Goal: Task Accomplishment & Management: Use online tool/utility

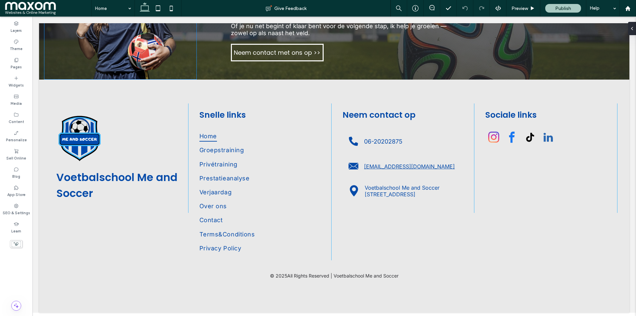
scroll to position [2031, 0]
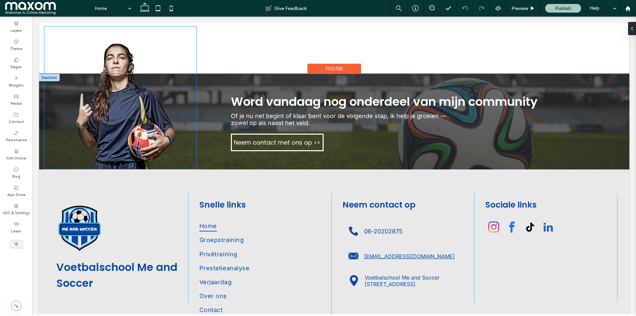
click at [119, 114] on img at bounding box center [120, 98] width 152 height 142
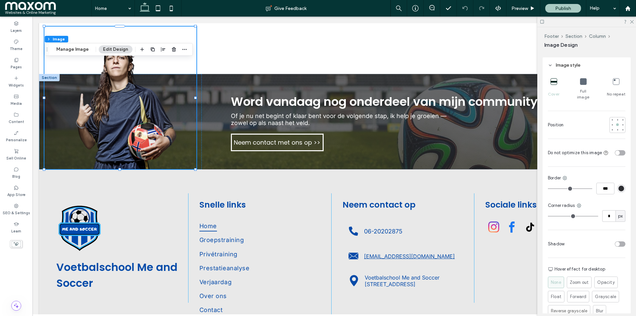
scroll to position [0, 0]
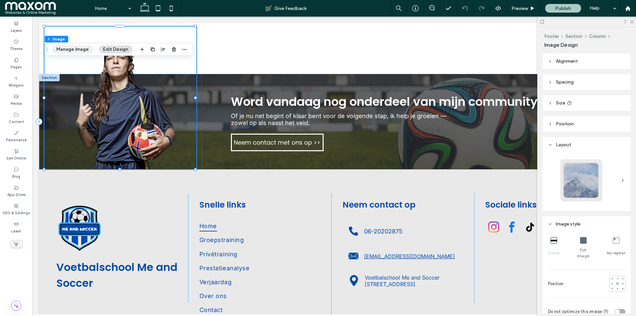
click at [72, 48] on button "Manage Image" at bounding box center [72, 49] width 41 height 8
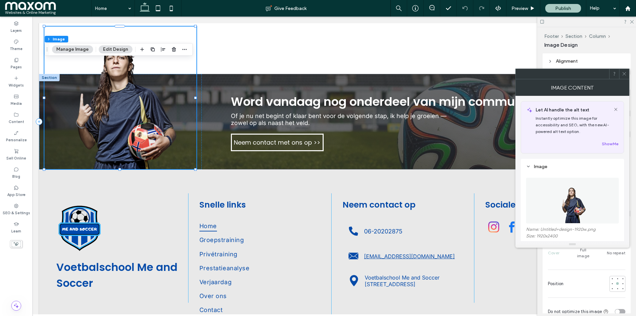
scroll to position [93, 0]
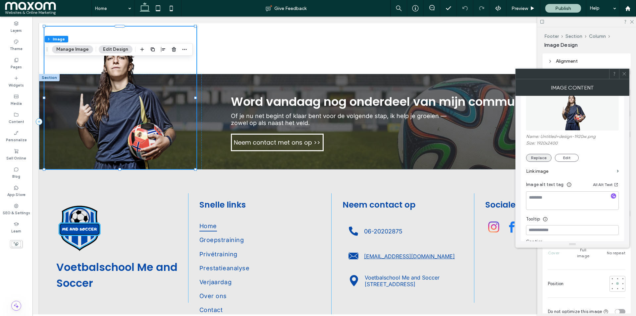
click at [533, 157] on button "Replace" at bounding box center [539, 158] width 26 height 8
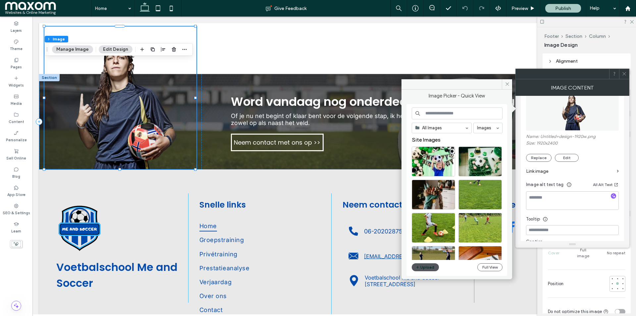
click at [422, 266] on button "Upload" at bounding box center [425, 267] width 27 height 8
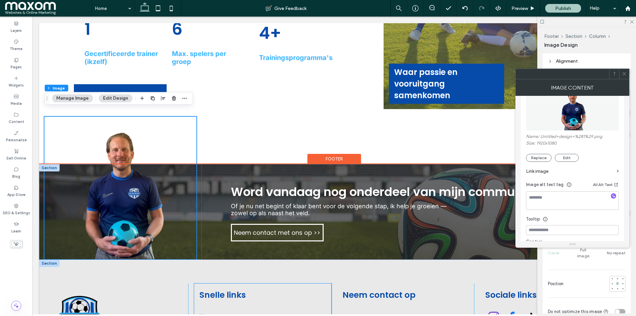
scroll to position [1938, 0]
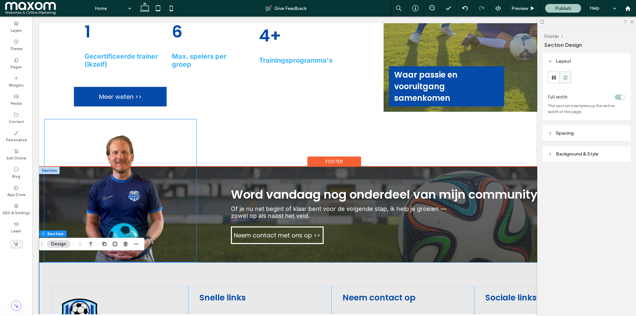
click at [138, 202] on img at bounding box center [120, 190] width 152 height 142
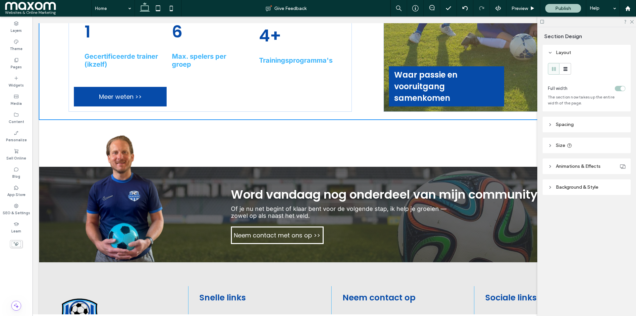
click at [196, 118] on div at bounding box center [331, 119] width 585 height 3
type input "****"
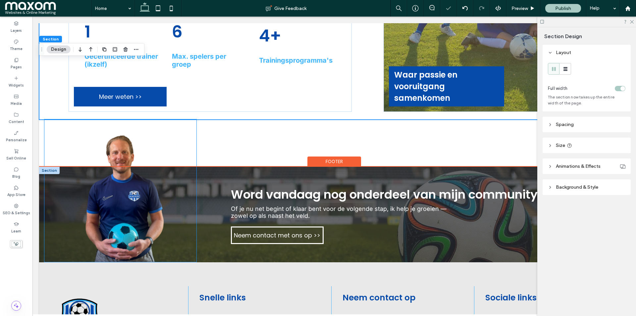
click at [148, 140] on img at bounding box center [120, 190] width 152 height 142
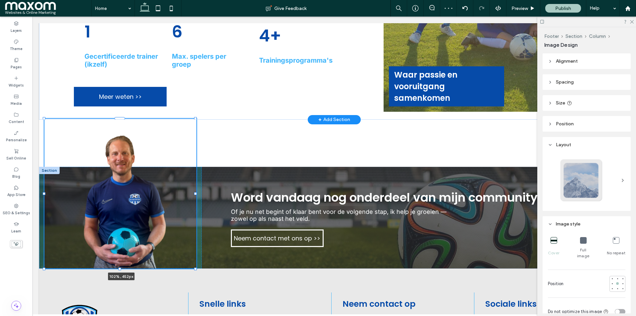
drag, startPoint x: 196, startPoint y: 112, endPoint x: 199, endPoint y: 109, distance: 4.7
type input "***"
